Goal: Information Seeking & Learning: Check status

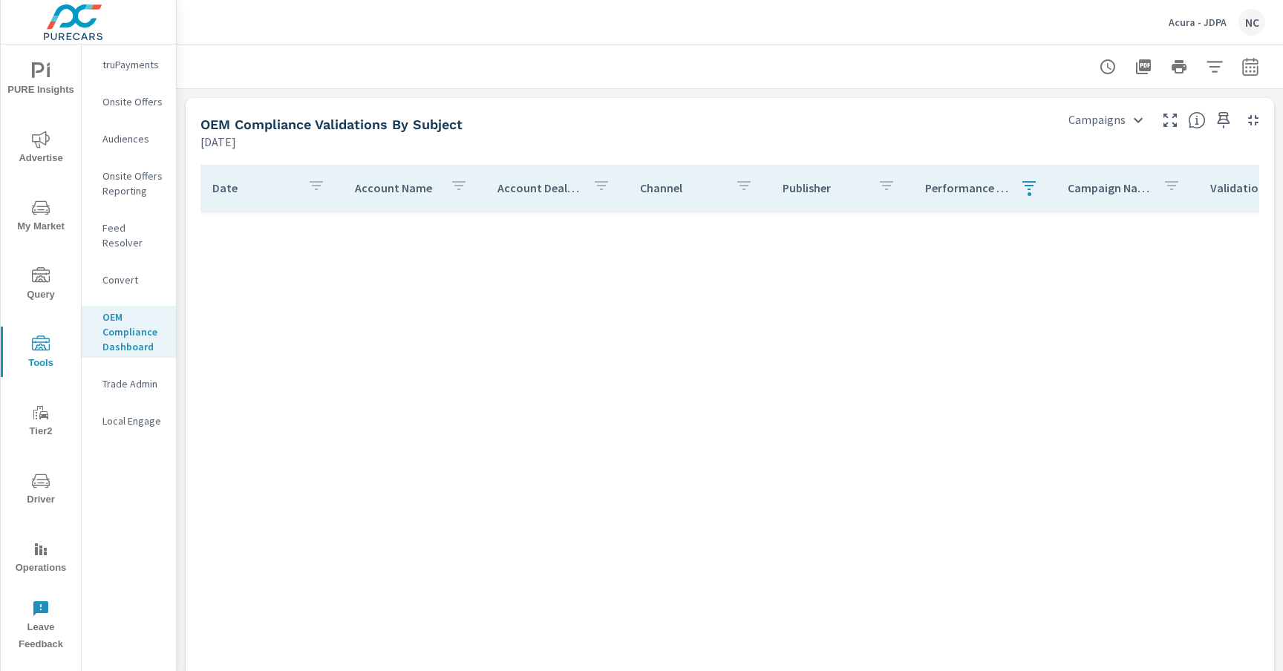
click at [597, 336] on div "Date Account Name Account Dealer ID Channel Publisher Performance Manager Campa…" at bounding box center [729, 469] width 1059 height 609
